Goal: Task Accomplishment & Management: Complete application form

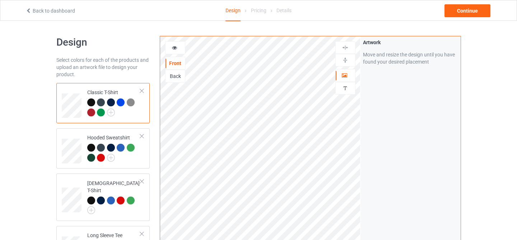
scroll to position [115, 0]
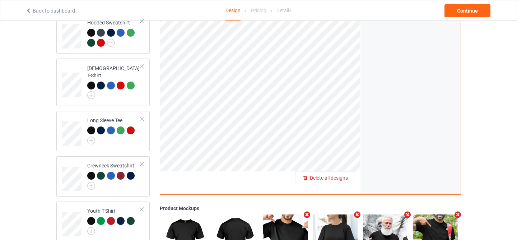
click at [345, 177] on span "Delete all designs" at bounding box center [329, 178] width 38 height 6
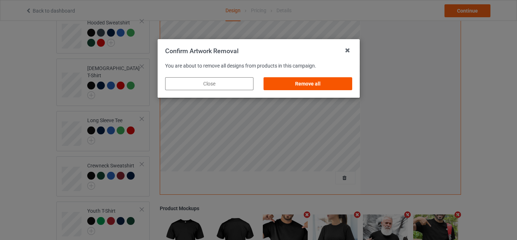
click at [315, 83] on div "Remove all" at bounding box center [308, 83] width 88 height 13
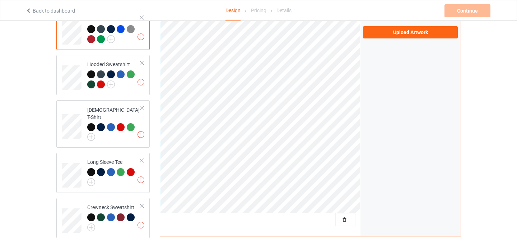
scroll to position [0, 0]
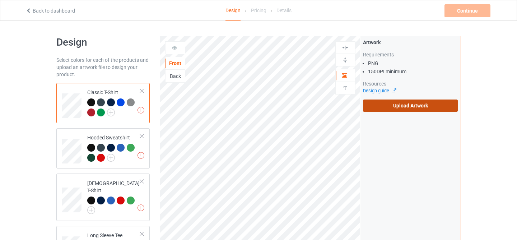
click at [403, 108] on label "Upload Artwork" at bounding box center [410, 105] width 95 height 12
click at [0, 0] on input "Upload Artwork" at bounding box center [0, 0] width 0 height 0
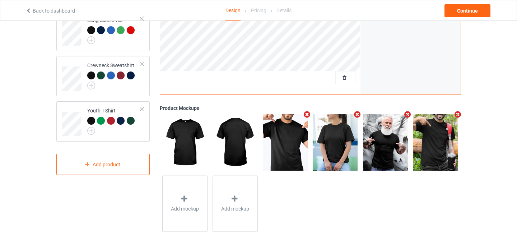
scroll to position [225, 0]
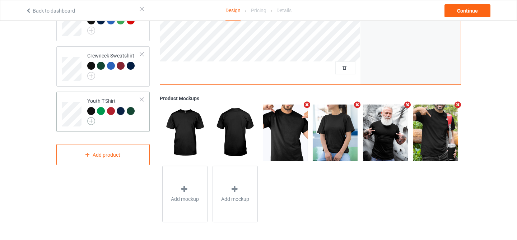
click at [90, 117] on img at bounding box center [91, 121] width 8 height 8
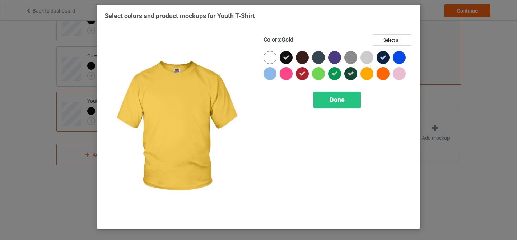
click at [368, 74] on div at bounding box center [366, 73] width 13 height 13
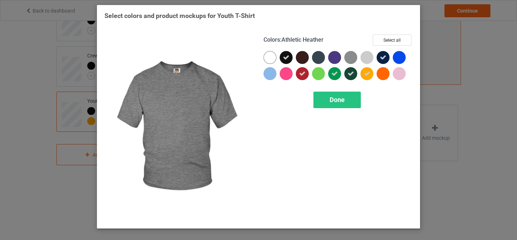
click at [353, 59] on img at bounding box center [350, 57] width 13 height 13
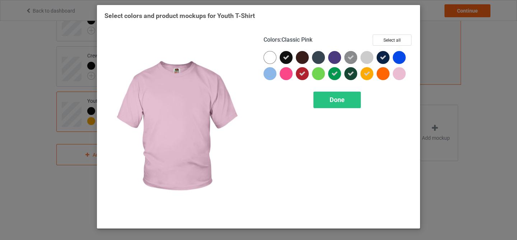
click at [402, 75] on div at bounding box center [399, 73] width 13 height 13
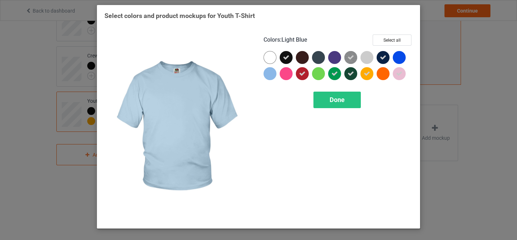
click at [270, 74] on div at bounding box center [270, 73] width 13 height 13
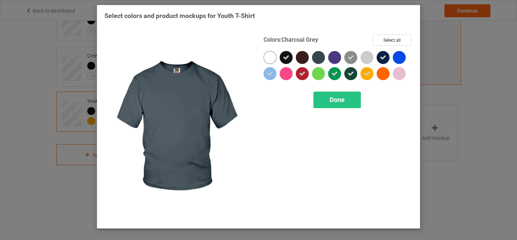
click at [317, 58] on div at bounding box center [318, 57] width 13 height 13
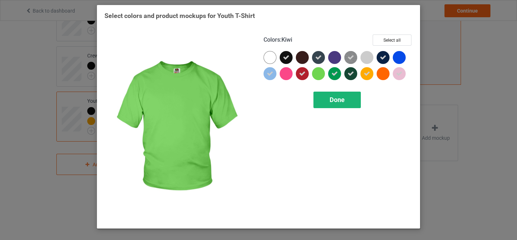
click at [331, 102] on span "Done" at bounding box center [337, 100] width 15 height 8
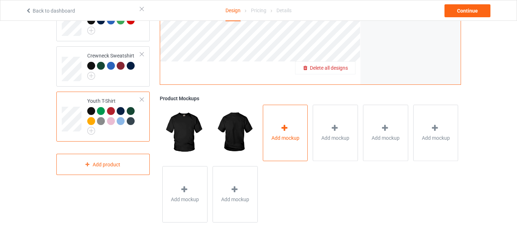
click at [294, 128] on div "Add mockup" at bounding box center [285, 132] width 45 height 56
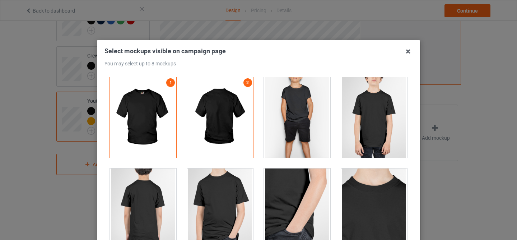
click at [226, 204] on div at bounding box center [220, 208] width 66 height 80
click at [359, 130] on div at bounding box center [374, 117] width 66 height 80
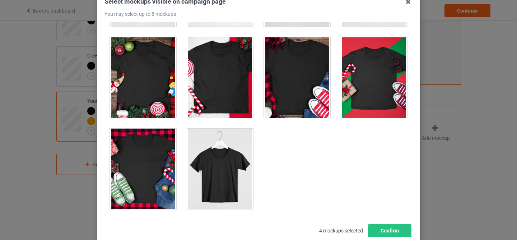
scroll to position [97, 0]
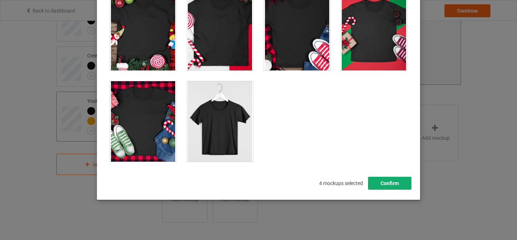
click at [389, 186] on button "Confirm" at bounding box center [389, 183] width 43 height 13
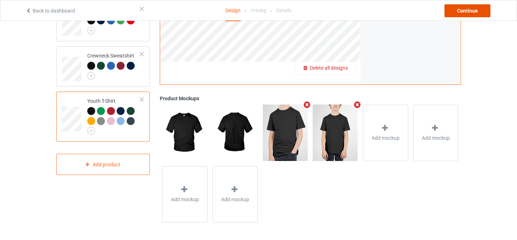
click at [480, 14] on div "Continue" at bounding box center [468, 10] width 46 height 13
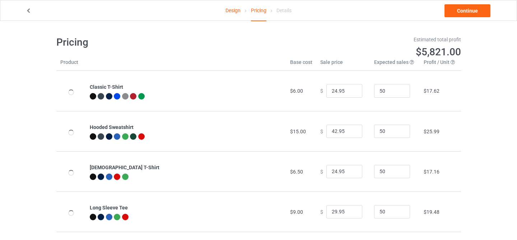
scroll to position [87, 0]
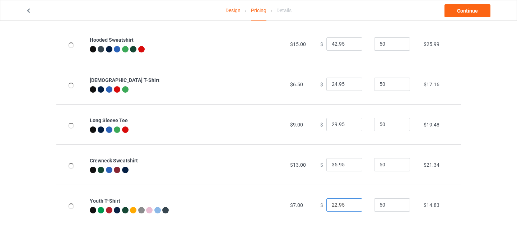
click at [332, 204] on input "22.95" at bounding box center [344, 205] width 36 height 14
type input "23.95"
click at [455, 136] on td "$19.48" at bounding box center [440, 124] width 41 height 40
click at [465, 10] on link "Continue" at bounding box center [468, 10] width 46 height 13
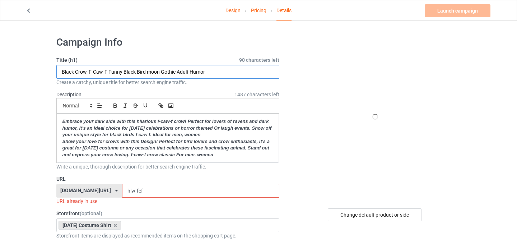
click at [224, 69] on input "Black Crow, F-Caw-F Funny Black Bird moon Gothic Adult Humor" at bounding box center [167, 72] width 223 height 14
paste input "Skeleton Baseball Halloween Costume Funny Men Boys Kids Shirt"
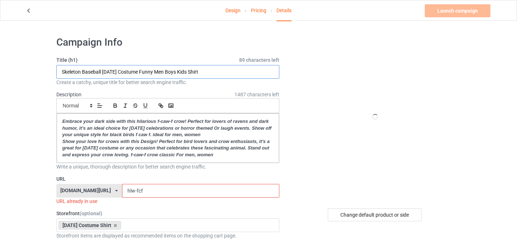
type input "Skeleton Baseball Halloween Costume Funny Men Boys Kids Shirt"
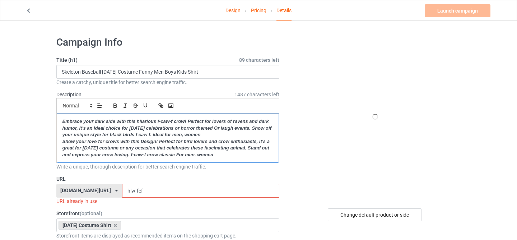
drag, startPoint x: 227, startPoint y: 154, endPoint x: 35, endPoint y: 110, distance: 196.5
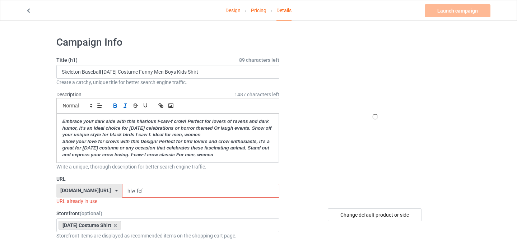
paste div
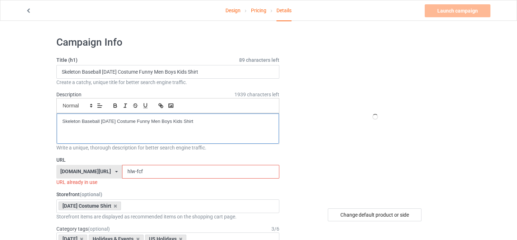
click at [83, 121] on p "Skeleton Baseball Halloween Costume Funny Men Boys Kids Shirt" at bounding box center [167, 121] width 211 height 7
click at [115, 106] on icon "button" at bounding box center [115, 105] width 6 height 6
click at [125, 107] on line "button" at bounding box center [125, 107] width 2 height 0
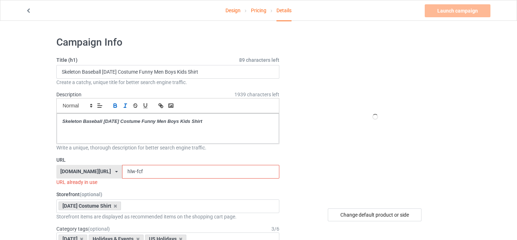
drag, startPoint x: 128, startPoint y: 168, endPoint x: 151, endPoint y: 175, distance: 23.4
click at [150, 175] on input "hlw-fcf" at bounding box center [200, 172] width 157 height 14
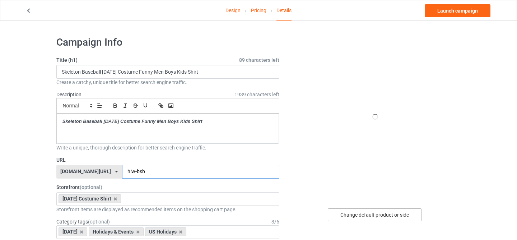
type input "hlw-bsb"
click at [352, 212] on div "Change default product or side" at bounding box center [375, 214] width 94 height 13
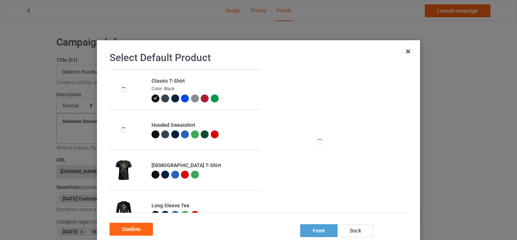
scroll to position [98, 0]
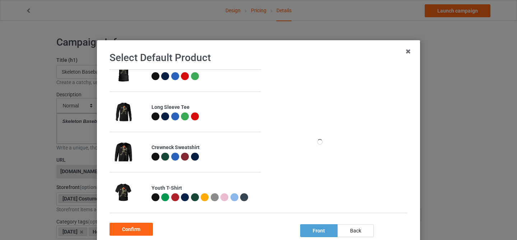
click at [155, 197] on div at bounding box center [156, 197] width 8 height 8
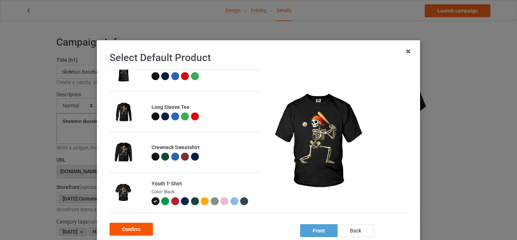
click at [135, 229] on div "Confirm" at bounding box center [131, 229] width 43 height 13
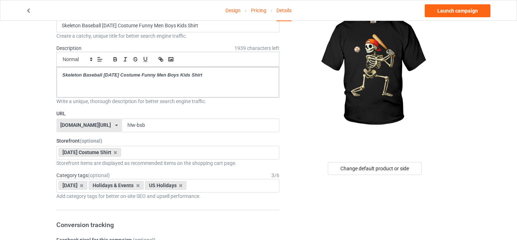
scroll to position [22, 0]
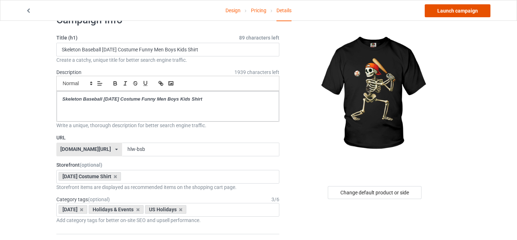
click at [463, 11] on link "Launch campaign" at bounding box center [458, 10] width 66 height 13
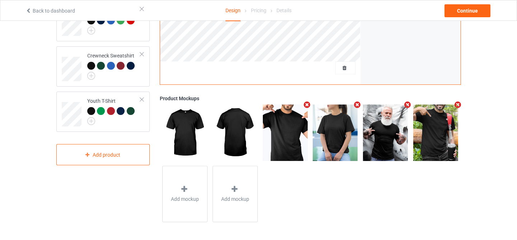
scroll to position [188, 0]
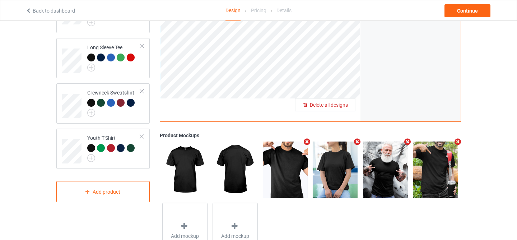
click at [343, 104] on span "Delete all designs" at bounding box center [329, 105] width 38 height 6
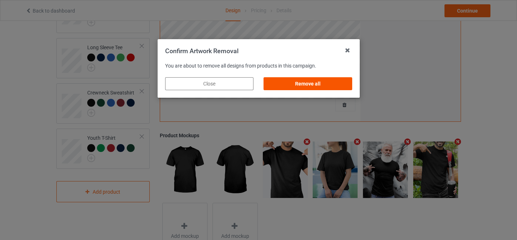
click at [322, 86] on div "Remove all" at bounding box center [308, 83] width 88 height 13
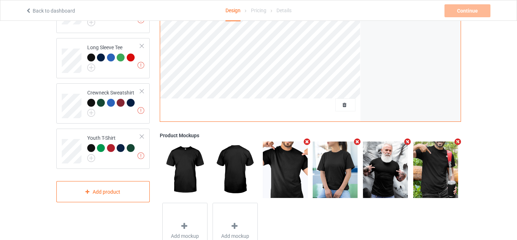
scroll to position [75, 0]
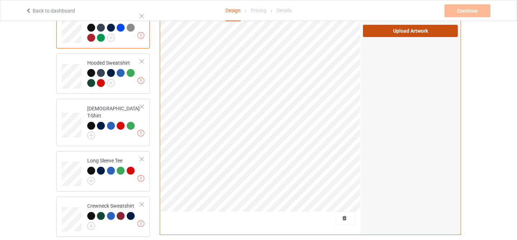
click at [403, 32] on label "Upload Artwork" at bounding box center [410, 31] width 95 height 12
click at [0, 0] on input "Upload Artwork" at bounding box center [0, 0] width 0 height 0
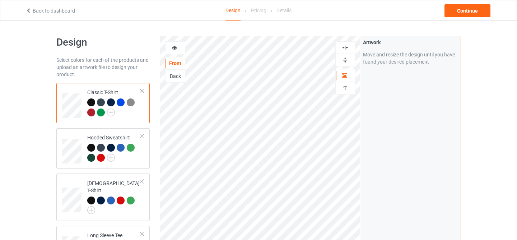
scroll to position [225, 0]
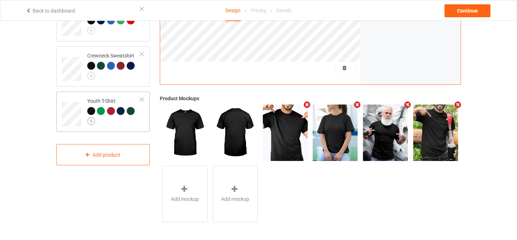
click at [93, 117] on img at bounding box center [91, 121] width 8 height 8
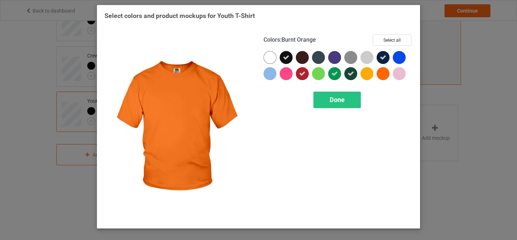
click at [382, 73] on div at bounding box center [383, 73] width 13 height 13
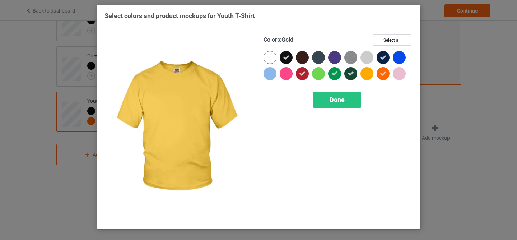
click at [365, 71] on div at bounding box center [366, 73] width 13 height 13
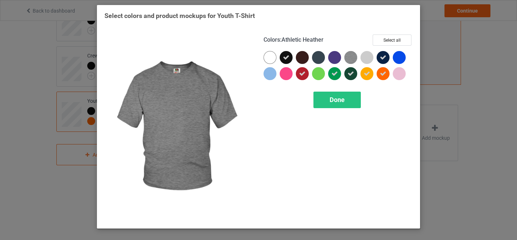
click at [352, 57] on img at bounding box center [350, 57] width 13 height 13
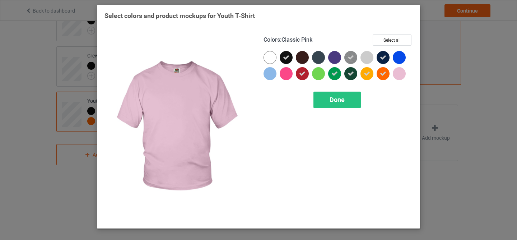
click at [401, 75] on div at bounding box center [399, 73] width 13 height 13
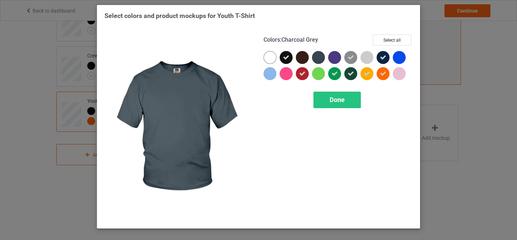
click at [318, 56] on div at bounding box center [318, 57] width 13 height 13
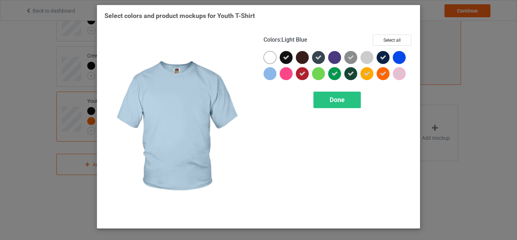
click at [268, 77] on div at bounding box center [270, 73] width 13 height 13
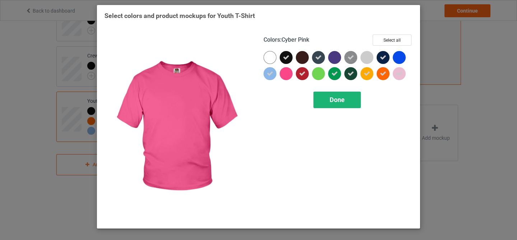
click at [331, 96] on span "Done" at bounding box center [337, 100] width 15 height 8
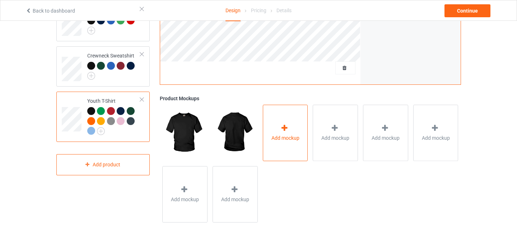
click at [294, 148] on div "Add mockup" at bounding box center [285, 132] width 45 height 56
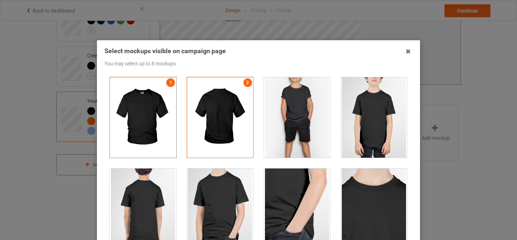
click at [361, 122] on div at bounding box center [374, 117] width 66 height 80
click at [294, 117] on div at bounding box center [297, 117] width 66 height 80
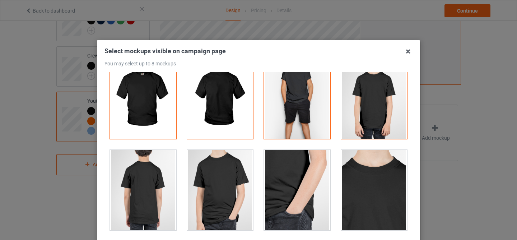
scroll to position [63, 0]
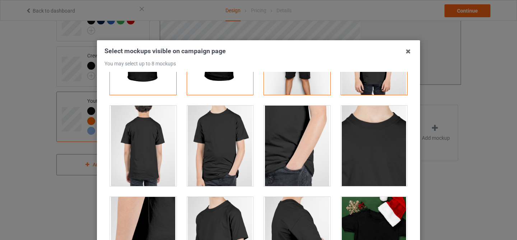
click at [233, 126] on div at bounding box center [220, 146] width 66 height 80
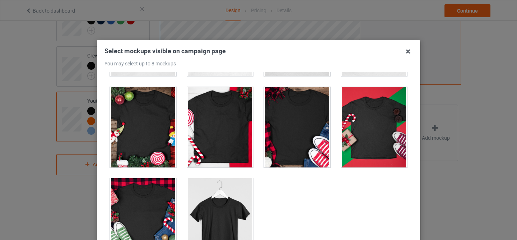
scroll to position [97, 0]
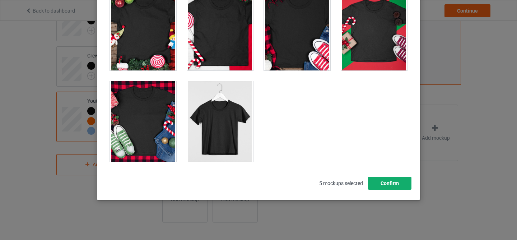
click at [390, 184] on button "Confirm" at bounding box center [389, 183] width 43 height 13
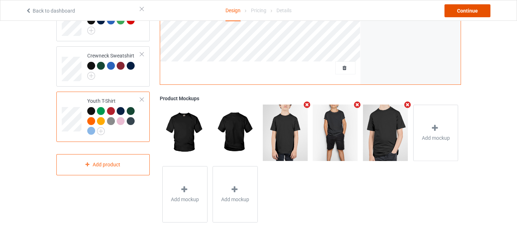
click at [473, 11] on div "Continue" at bounding box center [468, 10] width 46 height 13
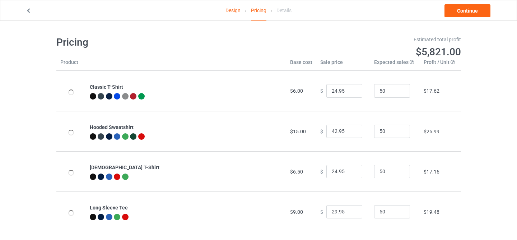
scroll to position [87, 0]
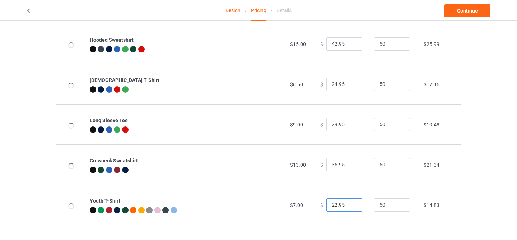
click at [332, 201] on input "22.95" at bounding box center [344, 205] width 36 height 14
click at [333, 206] on input "22.95" at bounding box center [344, 205] width 36 height 14
type input "23.95"
click at [466, 159] on div "Design Pricing Details Continue Pricing Estimated total profit $5,867.50 Produc…" at bounding box center [258, 87] width 517 height 306
click at [470, 12] on link "Continue" at bounding box center [468, 10] width 46 height 13
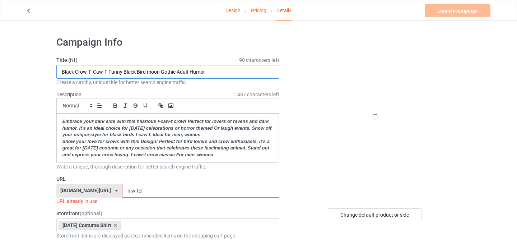
click at [192, 69] on input "Black Crow, F-Caw-F Funny Black Bird moon Gothic Adult Humor" at bounding box center [167, 72] width 223 height 14
paste input "Cool Bruh Skeleton Rock On Halloween Men Boys Kids"
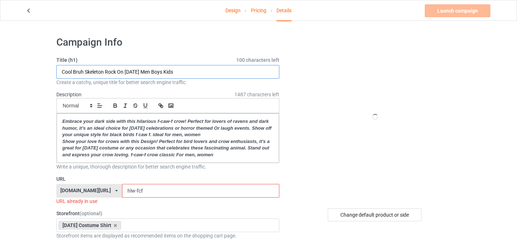
type input "Cool Bruh Skeleton Rock On Halloween Men Boys Kids"
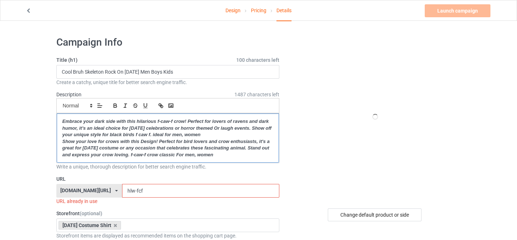
drag, startPoint x: 225, startPoint y: 158, endPoint x: 22, endPoint y: 88, distance: 215.5
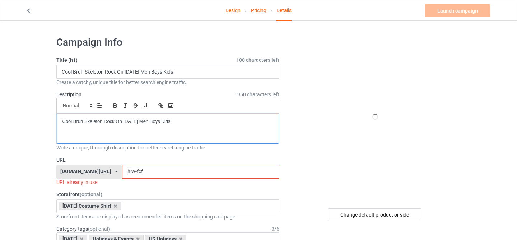
click at [76, 120] on p "Cool Bruh Skeleton Rock On Halloween Men Boys Kids" at bounding box center [167, 121] width 211 height 7
click at [115, 104] on icon "button" at bounding box center [115, 105] width 6 height 6
click at [125, 107] on line "button" at bounding box center [125, 106] width 1 height 4
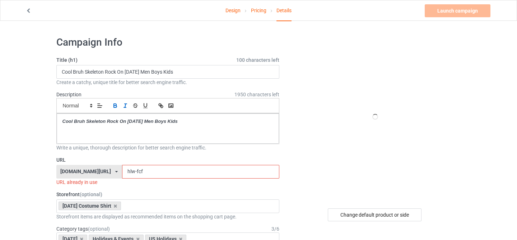
drag, startPoint x: 129, startPoint y: 171, endPoint x: 170, endPoint y: 183, distance: 42.6
click at [170, 183] on div "URL [DOMAIN_NAME][URL] [DOMAIN_NAME][URL] [DOMAIN_NAME][URL] [DOMAIN_NAME][URL]…" at bounding box center [167, 170] width 223 height 29
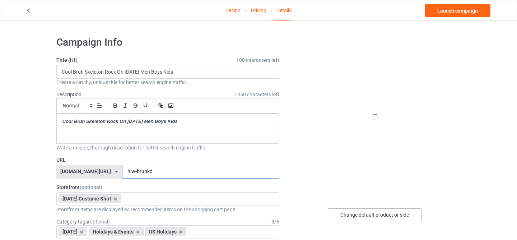
type input "hlw-bruhkd"
click at [357, 210] on div "Change default product or side" at bounding box center [375, 214] width 94 height 13
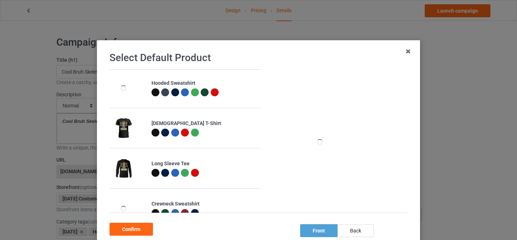
scroll to position [98, 0]
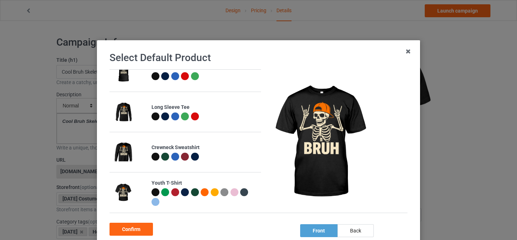
click at [155, 193] on div at bounding box center [156, 192] width 8 height 8
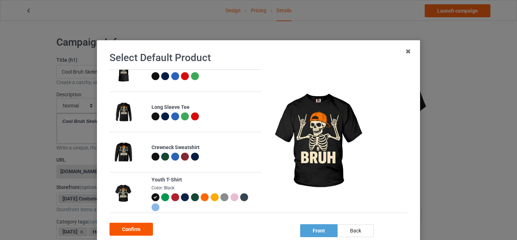
click at [131, 233] on div "Confirm" at bounding box center [131, 229] width 43 height 13
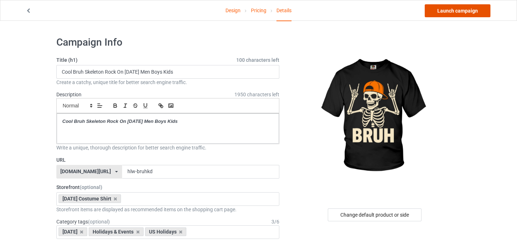
click at [449, 11] on link "Launch campaign" at bounding box center [458, 10] width 66 height 13
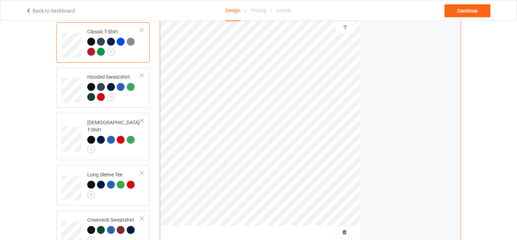
scroll to position [99, 0]
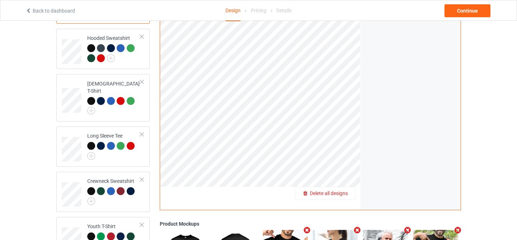
click at [339, 193] on span "Delete all designs" at bounding box center [329, 193] width 38 height 6
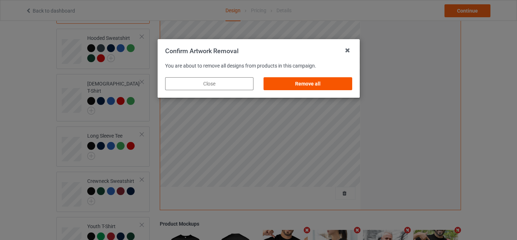
click at [321, 88] on div "Remove all" at bounding box center [308, 83] width 88 height 13
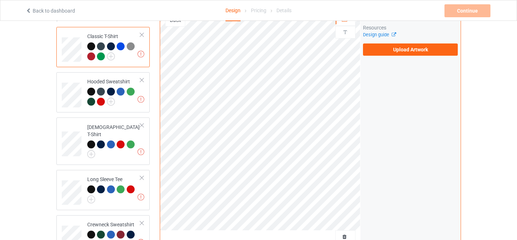
scroll to position [0, 0]
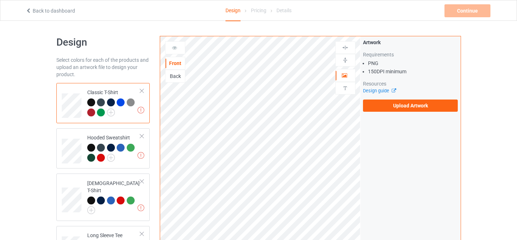
click at [374, 113] on div "Artwork Requirements PNG 150 DPI minimum Resources Design guide Upload Artwork" at bounding box center [410, 75] width 100 height 78
click at [375, 106] on label "Upload Artwork" at bounding box center [410, 105] width 95 height 12
click at [0, 0] on input "Upload Artwork" at bounding box center [0, 0] width 0 height 0
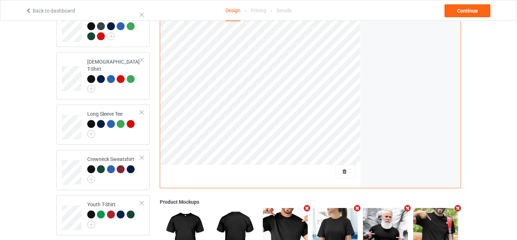
scroll to position [225, 0]
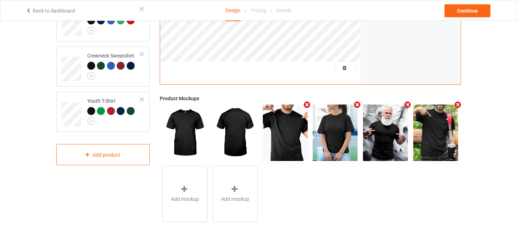
click at [408, 105] on icon "Remove mockup" at bounding box center [407, 105] width 9 height 8
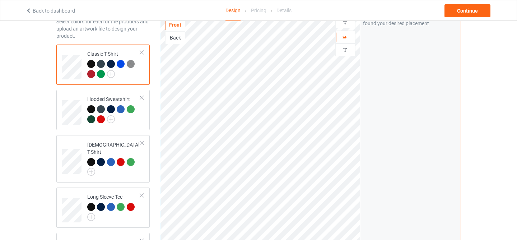
scroll to position [0, 0]
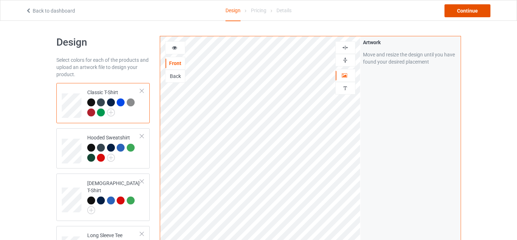
click at [459, 14] on div "Continue" at bounding box center [468, 10] width 46 height 13
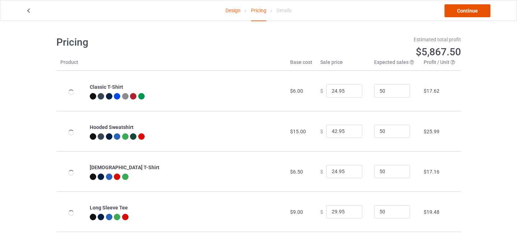
click at [459, 14] on link "Continue" at bounding box center [468, 10] width 46 height 13
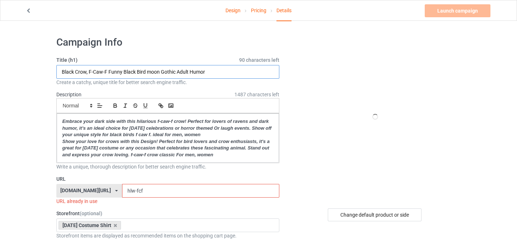
click at [227, 68] on input "Black Crow, F-Caw-F Funny Black Bird moon Gothic Adult Humor" at bounding box center [167, 72] width 223 height 14
paste input "Ghost Nurses [DATE] Crew Funny Costume Scrub Top"
type input "Ghost Nurses [DATE] Crew Funny Costume Scrub Top"
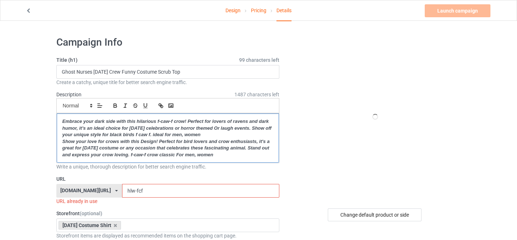
drag, startPoint x: 225, startPoint y: 157, endPoint x: 31, endPoint y: 91, distance: 205.4
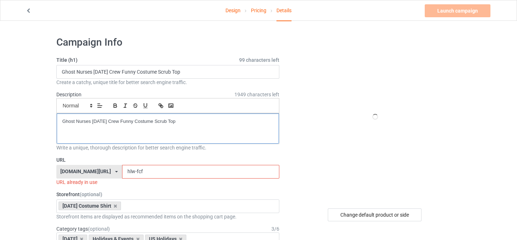
click at [76, 127] on div "Ghost Nurses [DATE] Crew Funny Costume Scrub Top" at bounding box center [168, 128] width 223 height 30
click at [113, 108] on icon "button" at bounding box center [115, 105] width 6 height 6
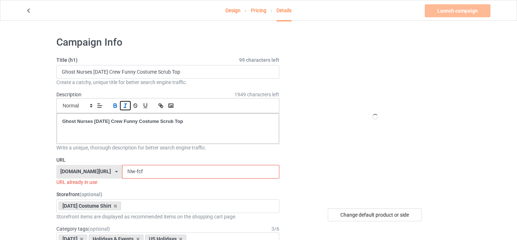
click at [126, 107] on line "button" at bounding box center [125, 107] width 2 height 0
drag, startPoint x: 129, startPoint y: 172, endPoint x: 176, endPoint y: 182, distance: 48.1
click at [175, 181] on div "URL [DOMAIN_NAME][URL] [DOMAIN_NAME][URL] [DOMAIN_NAME][URL] [DOMAIN_NAME][URL]…" at bounding box center [167, 170] width 223 height 29
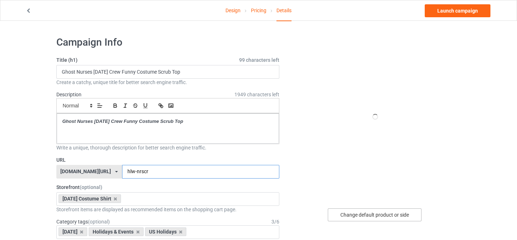
type input "hlw-nrscr"
click at [357, 213] on div "Change default product or side" at bounding box center [375, 214] width 94 height 13
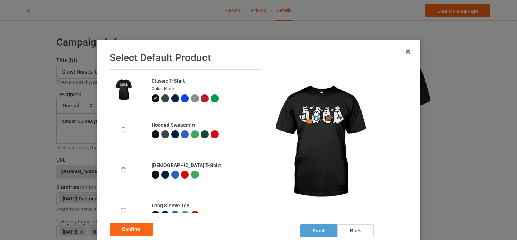
click at [153, 99] on div at bounding box center [156, 98] width 8 height 8
click at [142, 225] on div "Confirm" at bounding box center [131, 229] width 43 height 13
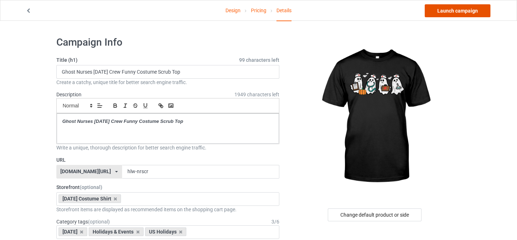
click at [445, 13] on link "Launch campaign" at bounding box center [458, 10] width 66 height 13
